Goal: Task Accomplishment & Management: Use online tool/utility

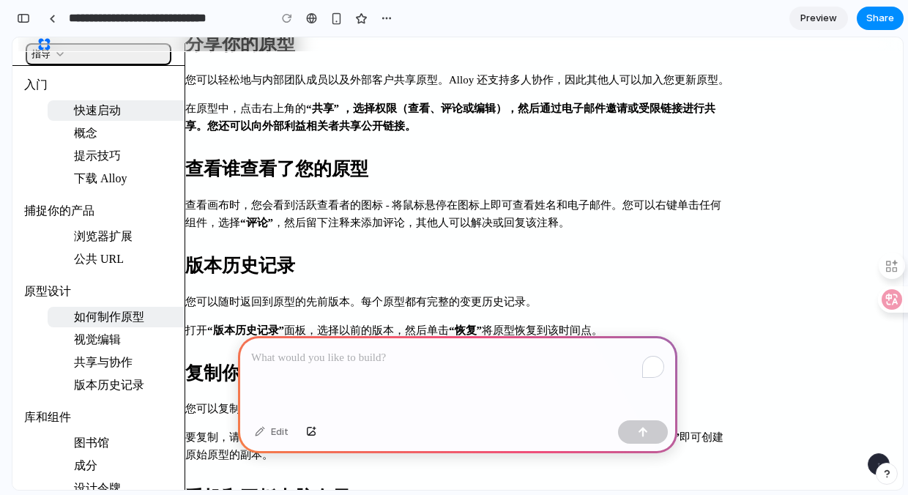
scroll to position [812, 0]
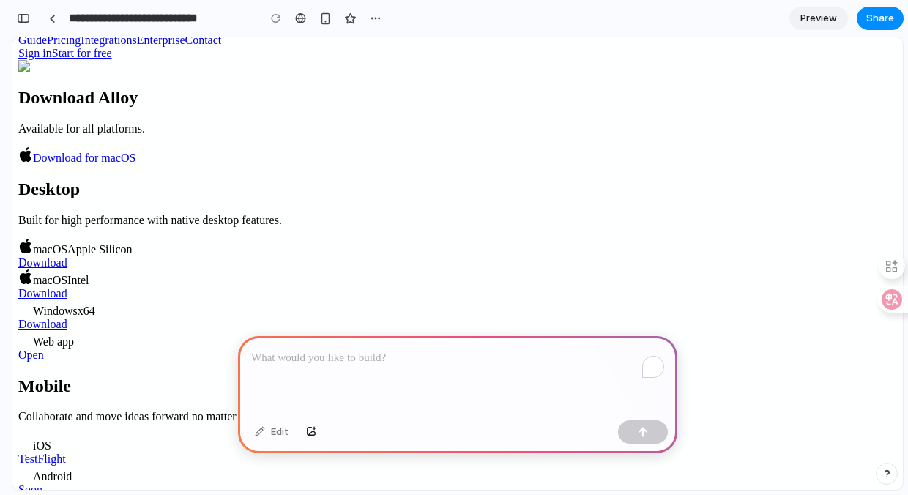
scroll to position [163, 0]
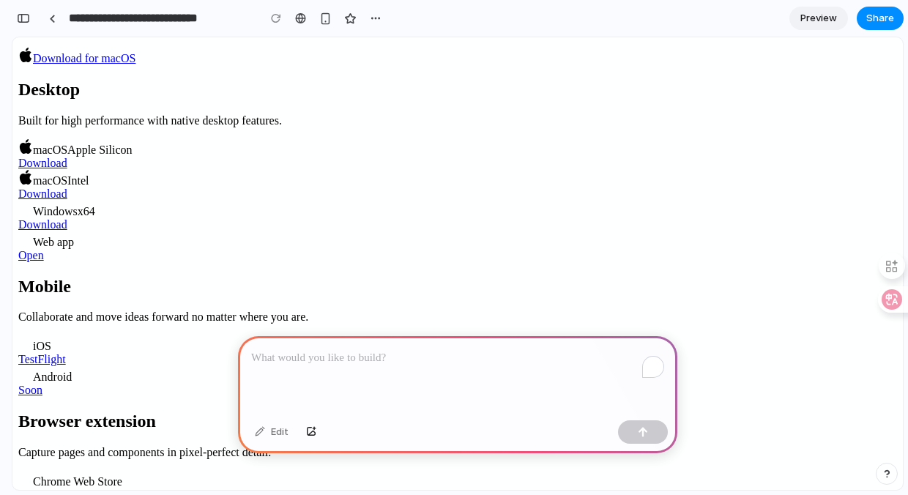
click at [447, 370] on div "To enrich screen reader interactions, please activate Accessibility in Grammarl…" at bounding box center [457, 375] width 439 height 78
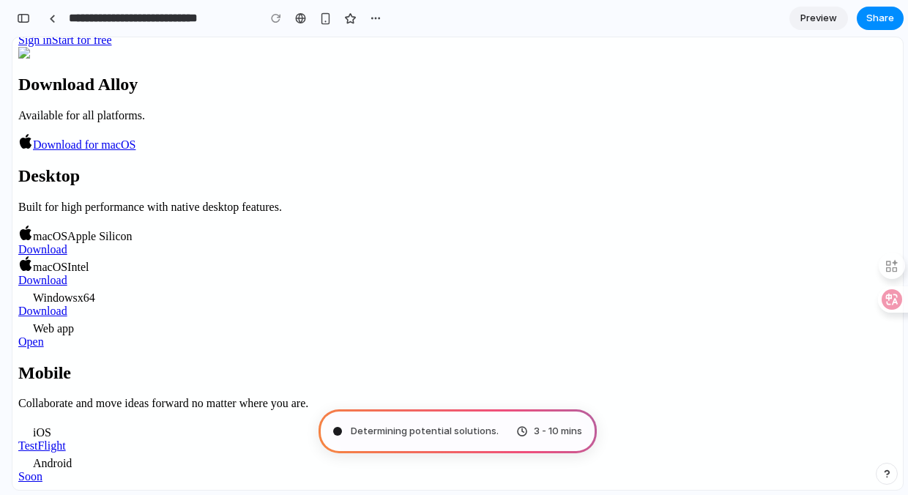
scroll to position [0, 0]
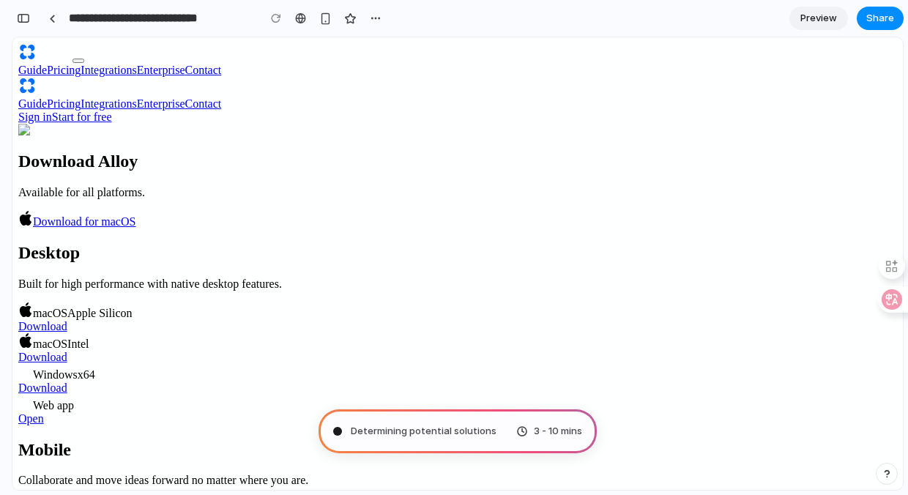
click at [47, 97] on link "Guide" at bounding box center [32, 103] width 29 height 12
type input "**********"
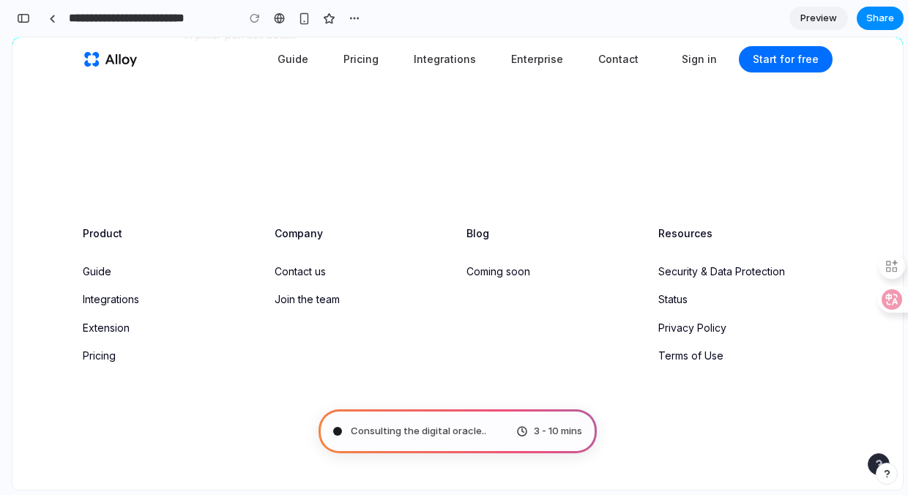
scroll to position [528, 0]
click at [408, 436] on span "Consulting the digital oracle ..." at bounding box center [420, 431] width 138 height 15
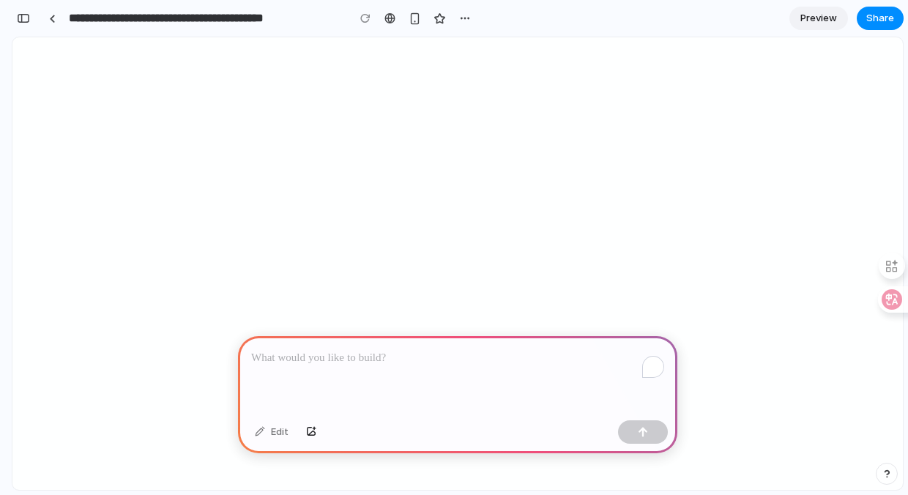
click at [424, 361] on p "To enrich screen reader interactions, please activate Accessibility in Grammarl…" at bounding box center [457, 358] width 413 height 18
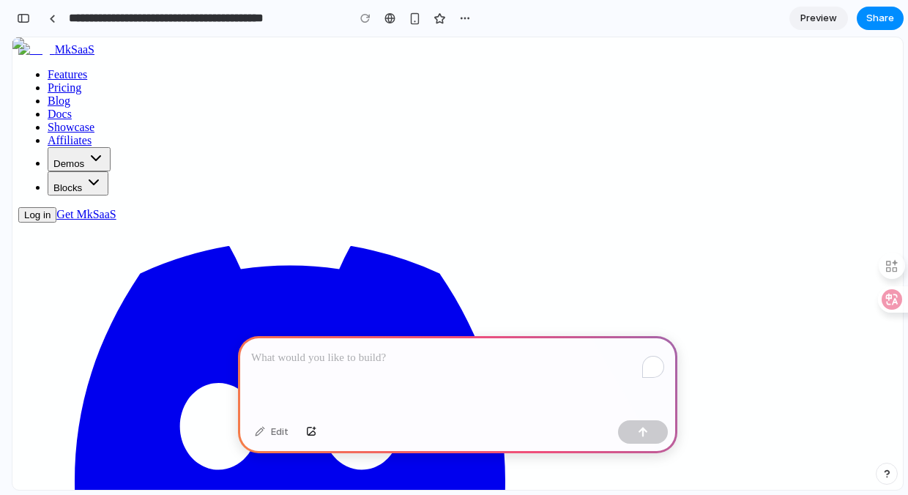
scroll to position [131, 0]
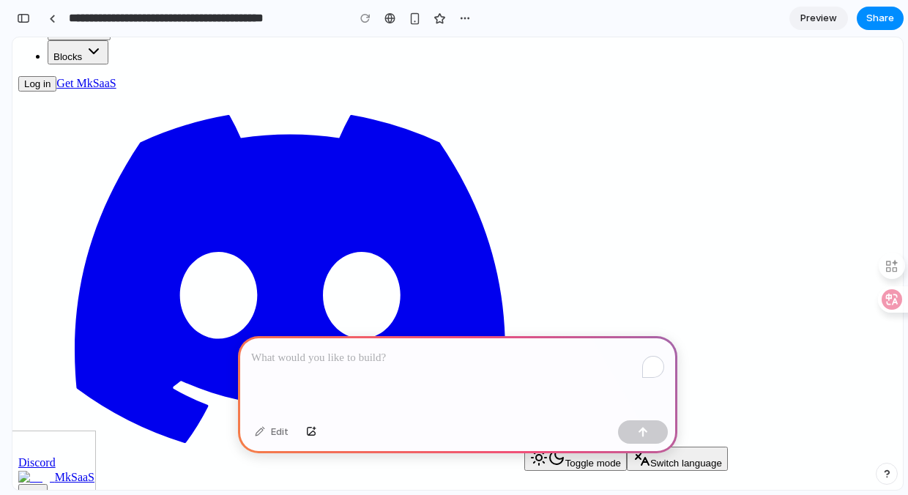
click at [315, 383] on div "To enrich screen reader interactions, please activate Accessibility in Grammarl…" at bounding box center [457, 375] width 439 height 78
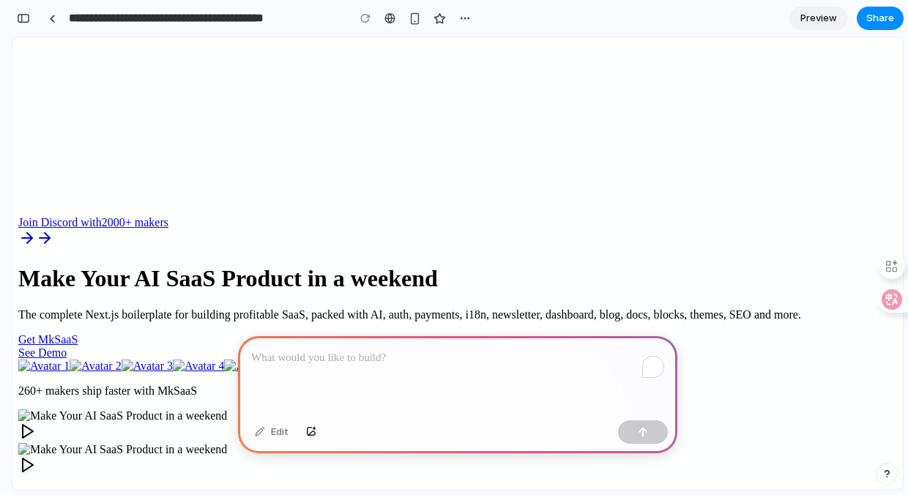
scroll to position [3195, 0]
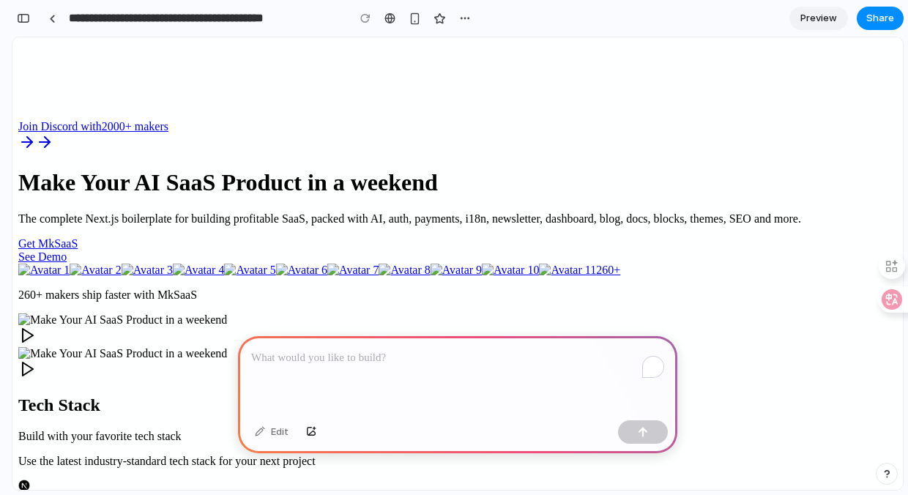
click at [338, 363] on p "To enrich screen reader interactions, please activate Accessibility in Grammarl…" at bounding box center [457, 358] width 413 height 18
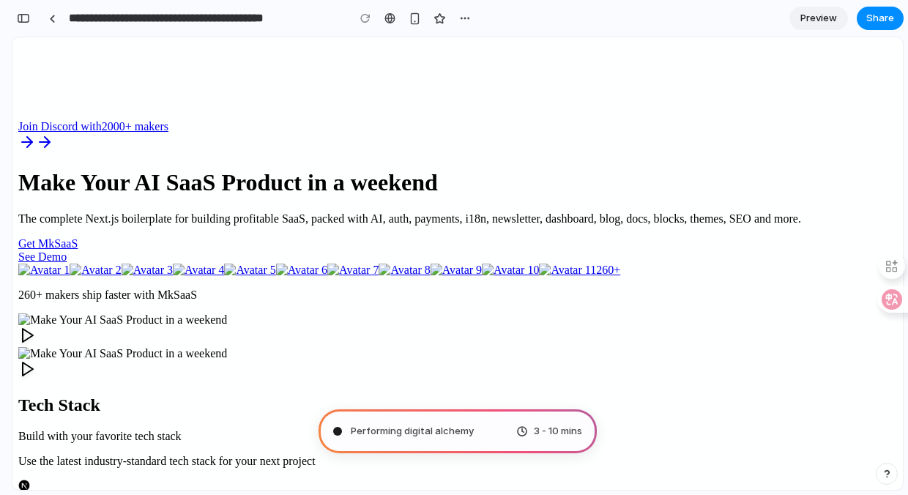
scroll to position [4379, 0]
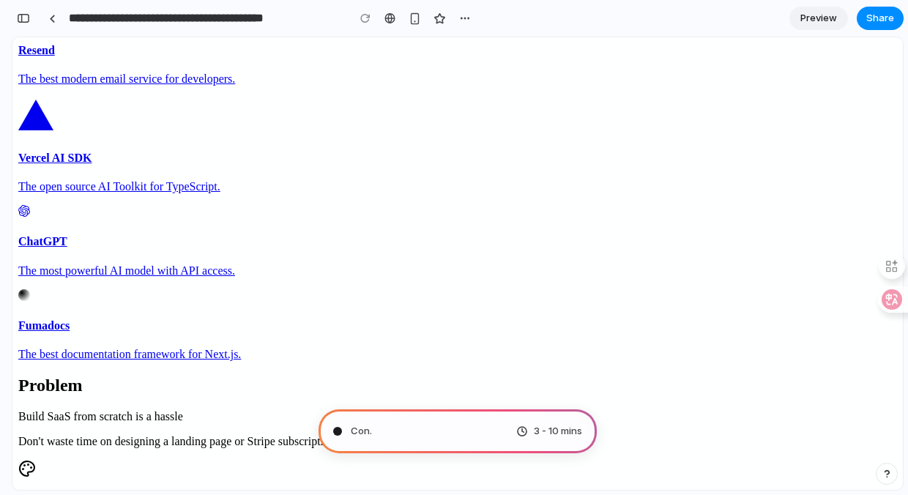
type input "**********"
